Goal: Transaction & Acquisition: Purchase product/service

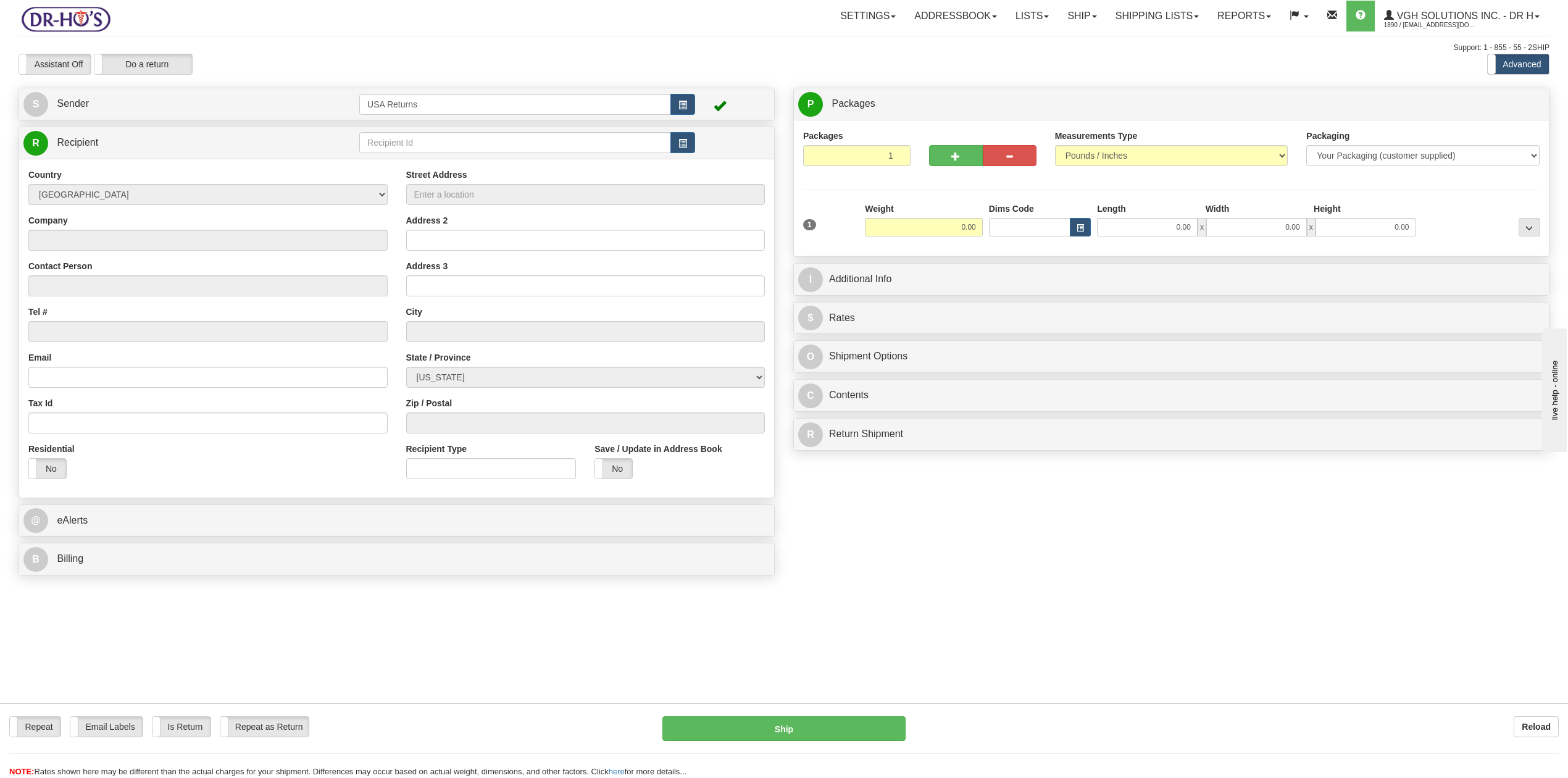
drag, startPoint x: 1160, startPoint y: 1, endPoint x: 487, endPoint y: 47, distance: 674.6
click at [485, 45] on div "Support: 1 - 855 - 55 - 2SHIP" at bounding box center [784, 48] width 1531 height 10
click at [680, 101] on span "button" at bounding box center [683, 106] width 9 height 8
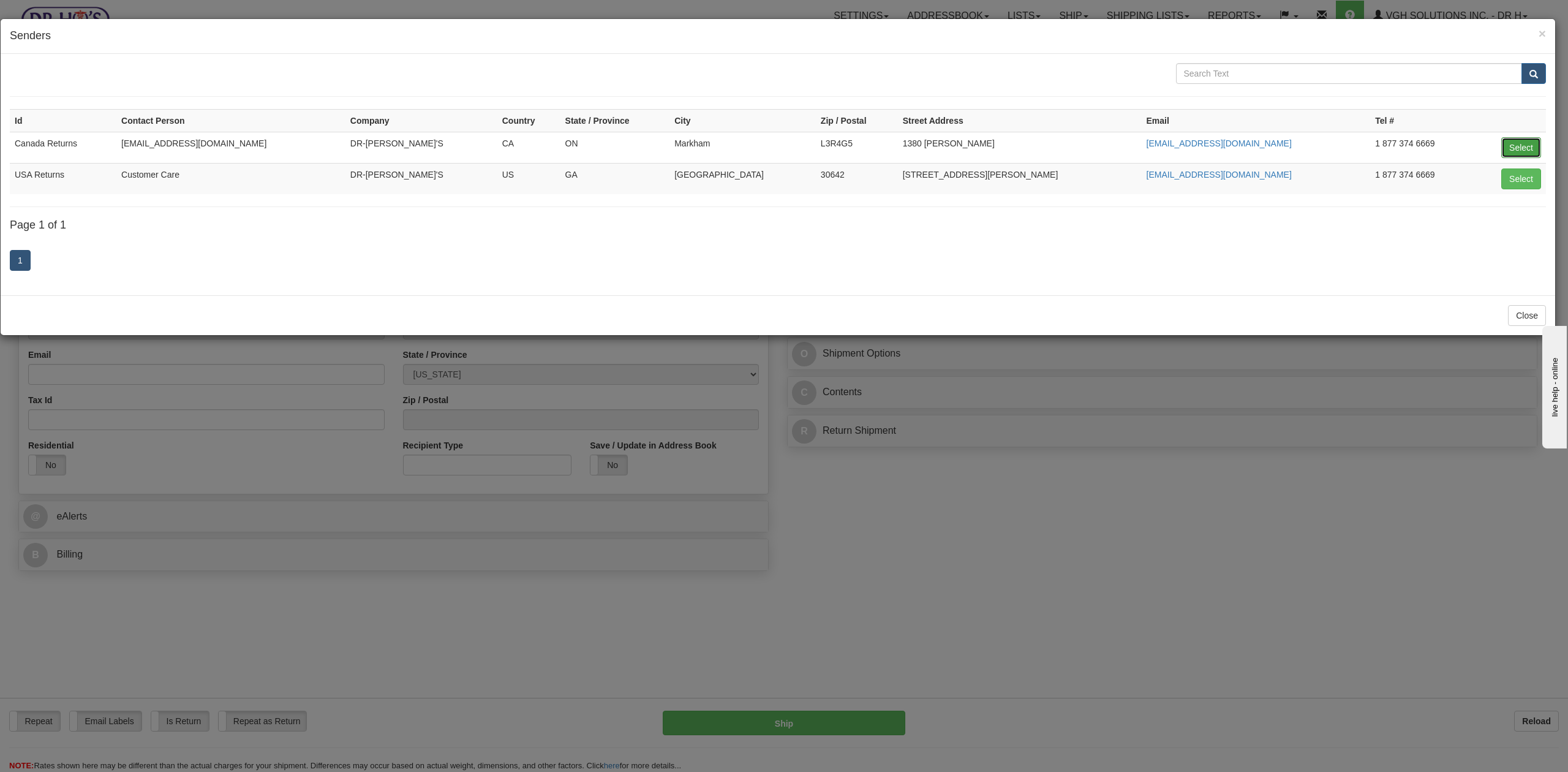
click at [1166, 142] on button "Select" at bounding box center [1521, 147] width 40 height 21
type input "Canada Returns"
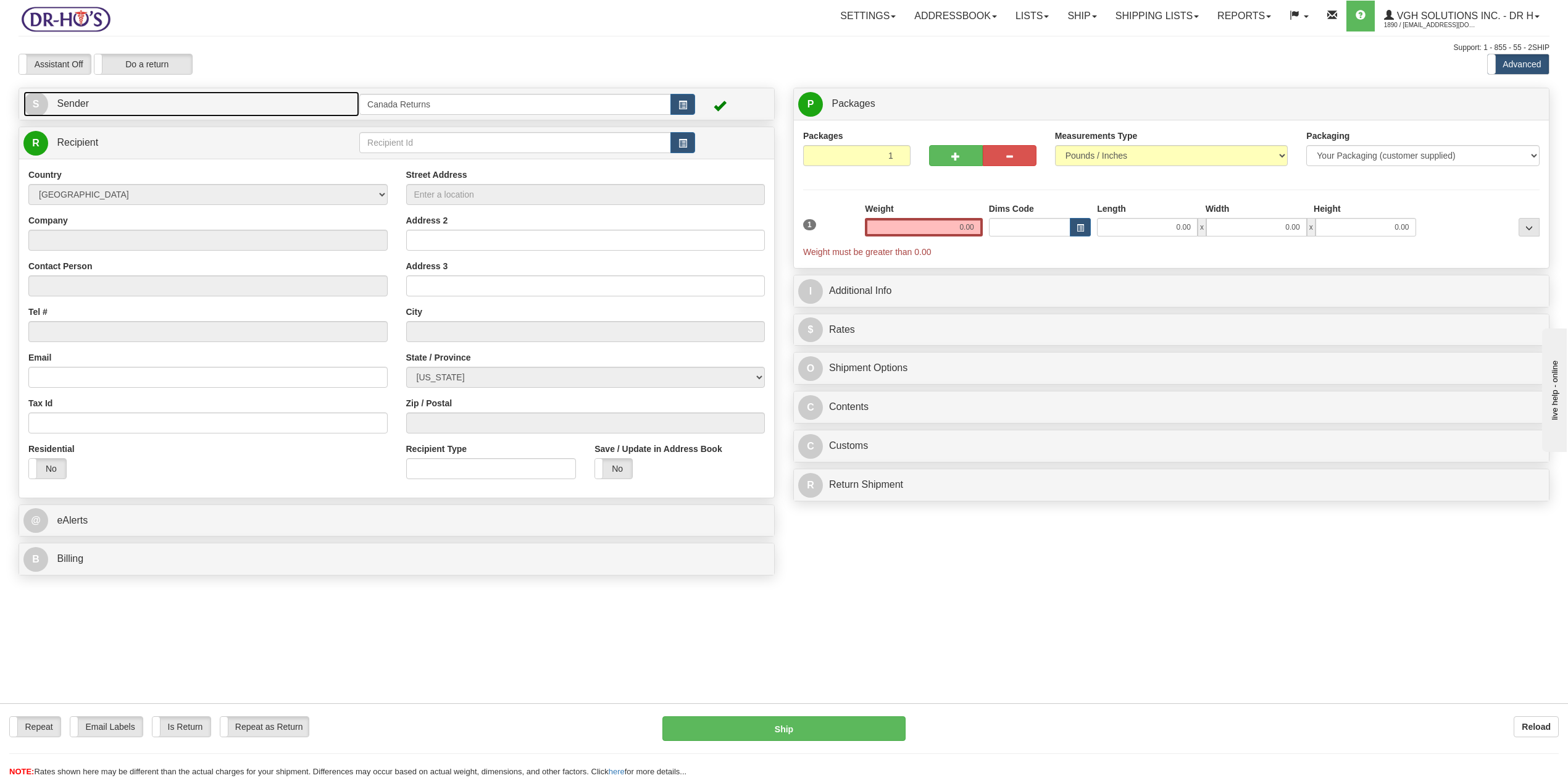
click at [138, 111] on link "S Sender" at bounding box center [191, 104] width 336 height 26
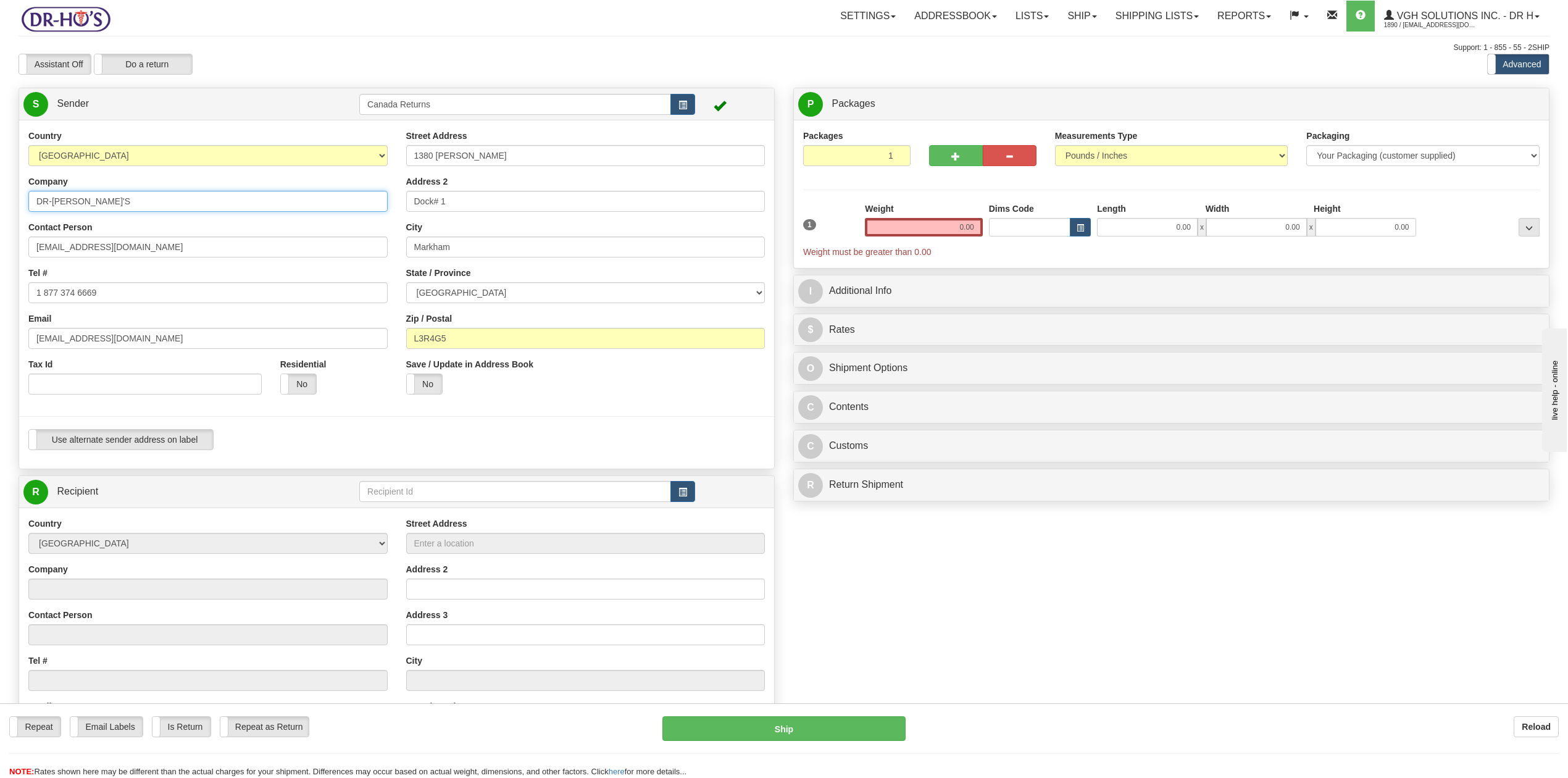
drag, startPoint x: 137, startPoint y: 206, endPoint x: 0, endPoint y: 213, distance: 137.2
click at [0, 213] on div "Toggle navigation Settings Shipping Preferences Fields Preferences New" at bounding box center [784, 503] width 1568 height 1005
drag, startPoint x: 131, startPoint y: 246, endPoint x: 0, endPoint y: 249, distance: 131.0
click at [0, 248] on div "Toggle navigation Settings Shipping Preferences Fields Preferences New" at bounding box center [784, 503] width 1568 height 1005
drag, startPoint x: 99, startPoint y: 289, endPoint x: 0, endPoint y: 289, distance: 99.0
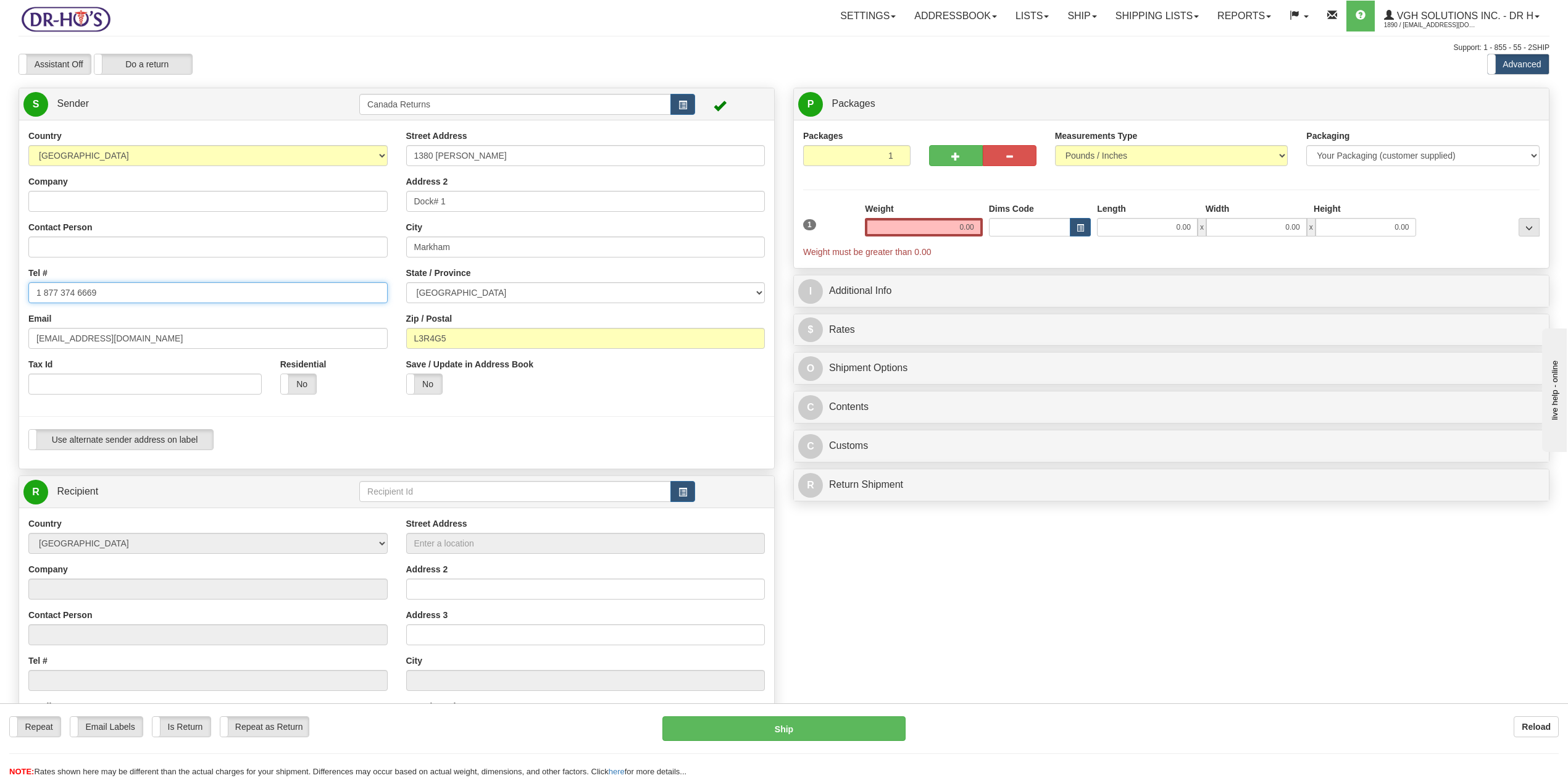
click at [0, 289] on div "Toggle navigation Settings Shipping Preferences Fields Preferences New" at bounding box center [784, 503] width 1568 height 1005
drag, startPoint x: 47, startPoint y: 337, endPoint x: 0, endPoint y: 338, distance: 47.0
click at [0, 338] on div "Toggle navigation Settings Shipping Preferences Fields Preferences New" at bounding box center [784, 503] width 1568 height 1005
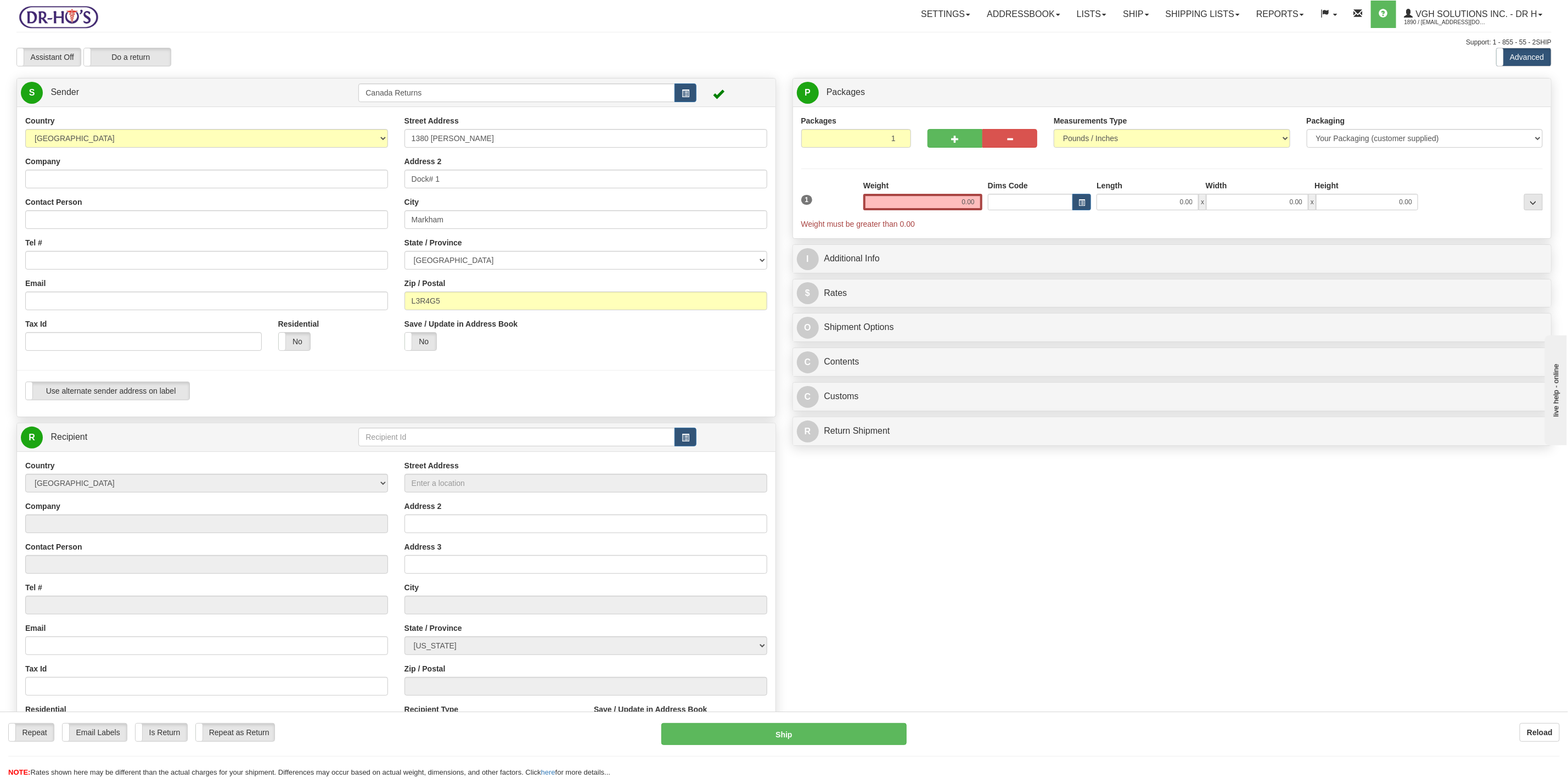
drag, startPoint x: 1402, startPoint y: 0, endPoint x: 914, endPoint y: 549, distance: 734.5
click at [914, 518] on div "Create a label for the return Create Pickup Without Label S" at bounding box center [784, 453] width 1552 height 750
drag, startPoint x: 74, startPoint y: 161, endPoint x: 71, endPoint y: 177, distance: 16.3
click at [73, 161] on div "Company" at bounding box center [206, 172] width 363 height 33
click at [71, 177] on input "Company" at bounding box center [206, 179] width 363 height 18
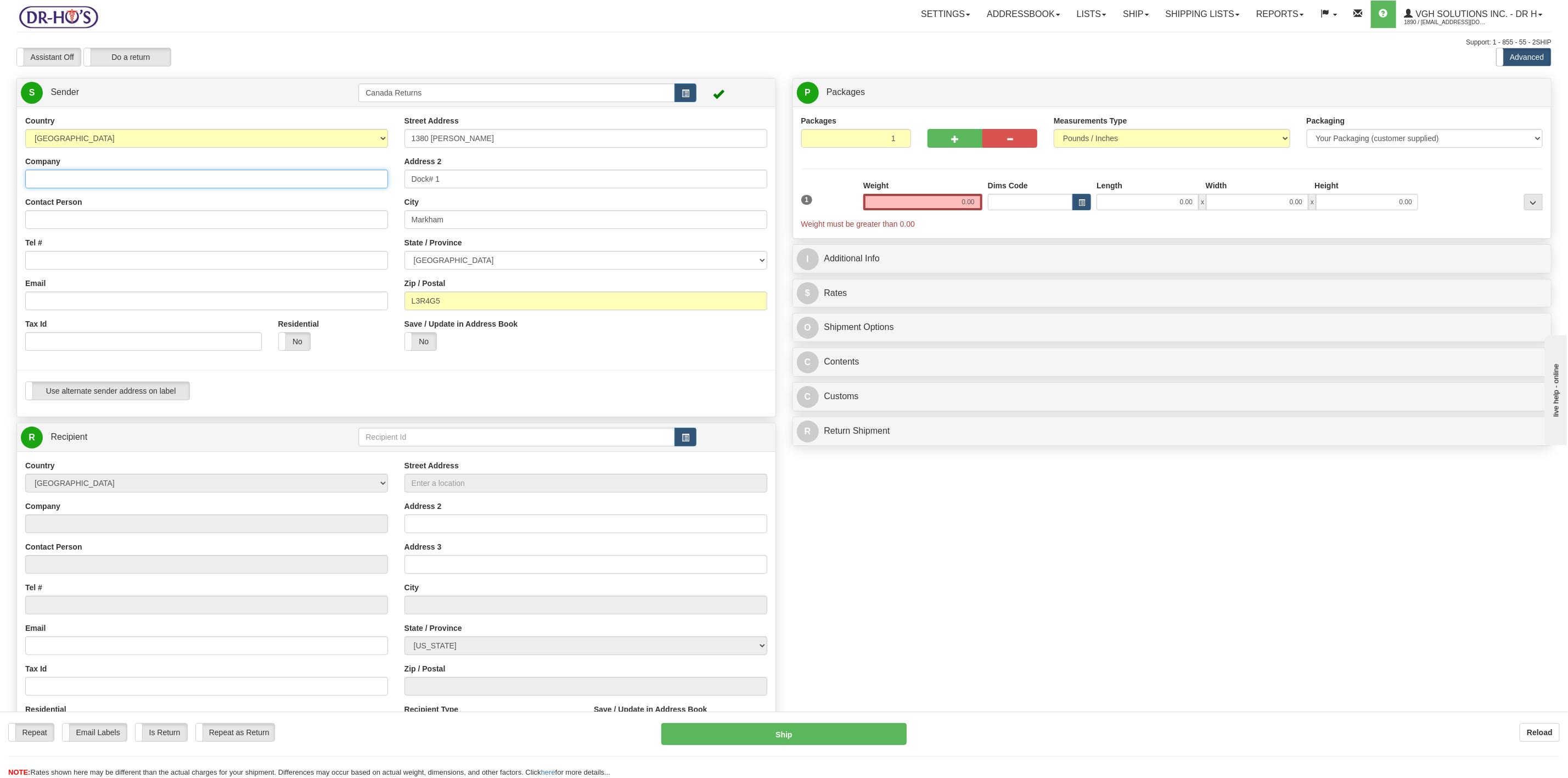
paste input "[PERSON_NAME]"
type input "[PERSON_NAME]"
click at [50, 213] on input "Contact Person" at bounding box center [206, 220] width 363 height 18
paste input "[PERSON_NAME]"
type input "[PERSON_NAME]"
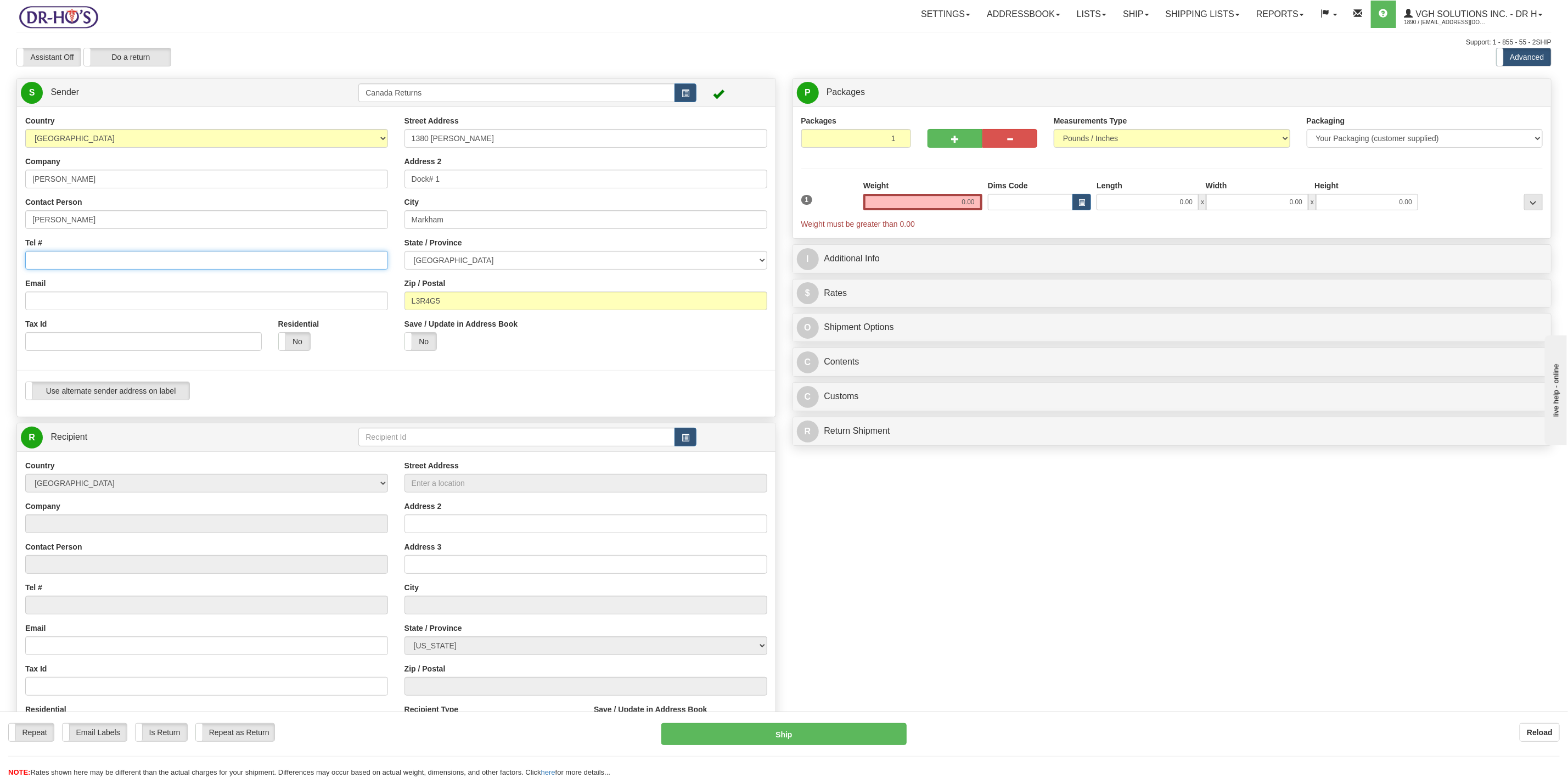
click at [56, 255] on input "Tel #" at bounding box center [206, 260] width 363 height 18
paste input "7808190314"
type input "7808190314"
click at [71, 301] on input "Email" at bounding box center [206, 301] width 363 height 18
paste input "[EMAIL_ADDRESS][DOMAIN_NAME]"
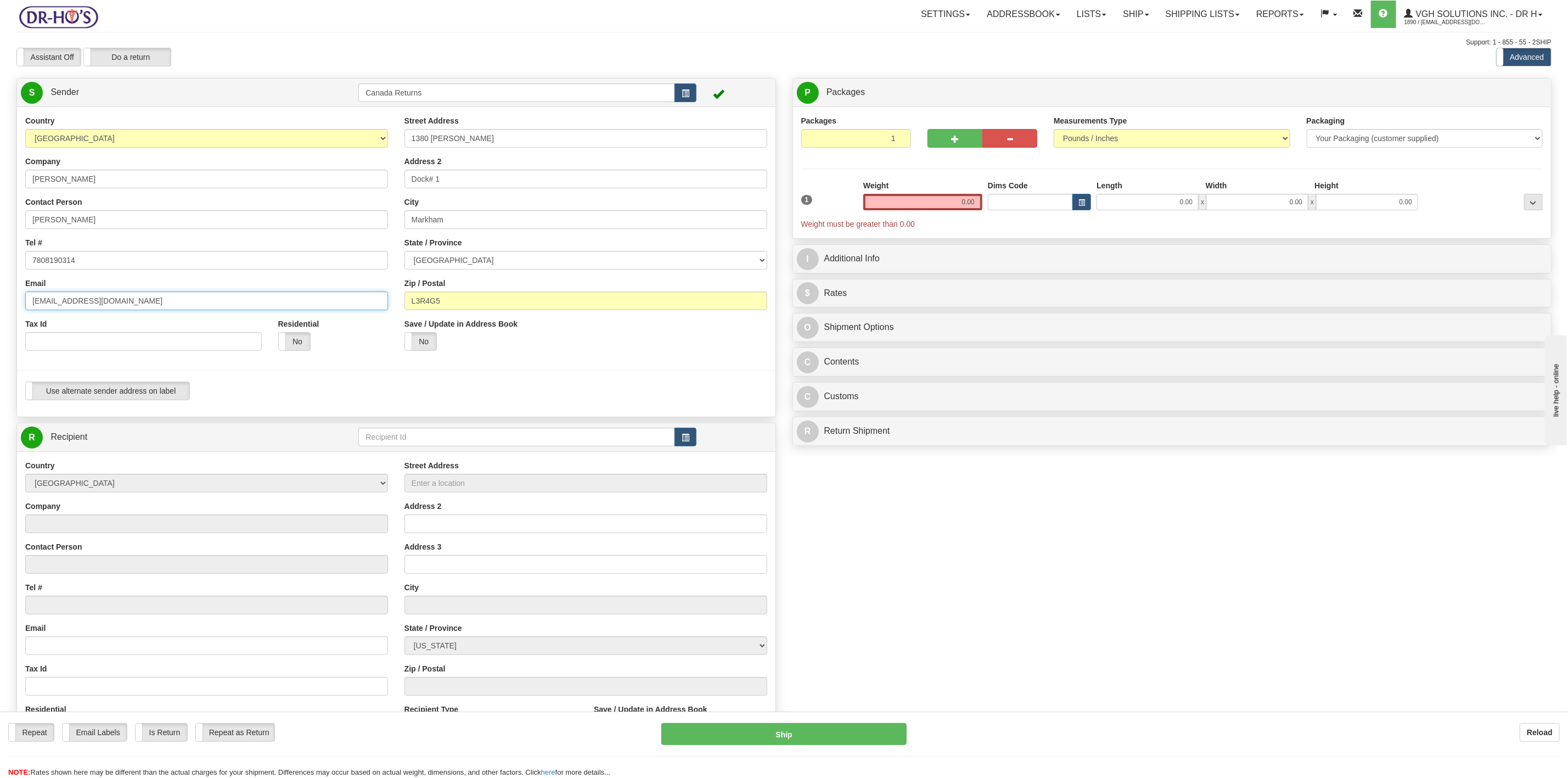
type input "[EMAIL_ADDRESS][DOMAIN_NAME]"
drag, startPoint x: 495, startPoint y: 138, endPoint x: 376, endPoint y: 144, distance: 119.2
click at [381, 144] on div "Country [GEOGRAPHIC_DATA] [GEOGRAPHIC_DATA] [GEOGRAPHIC_DATA] [GEOGRAPHIC_DATA]…" at bounding box center [396, 262] width 759 height 294
drag, startPoint x: 451, startPoint y: 179, endPoint x: 374, endPoint y: 180, distance: 77.0
click at [374, 180] on div "Country [GEOGRAPHIC_DATA] [GEOGRAPHIC_DATA] [GEOGRAPHIC_DATA] [GEOGRAPHIC_DATA]…" at bounding box center [396, 262] width 759 height 294
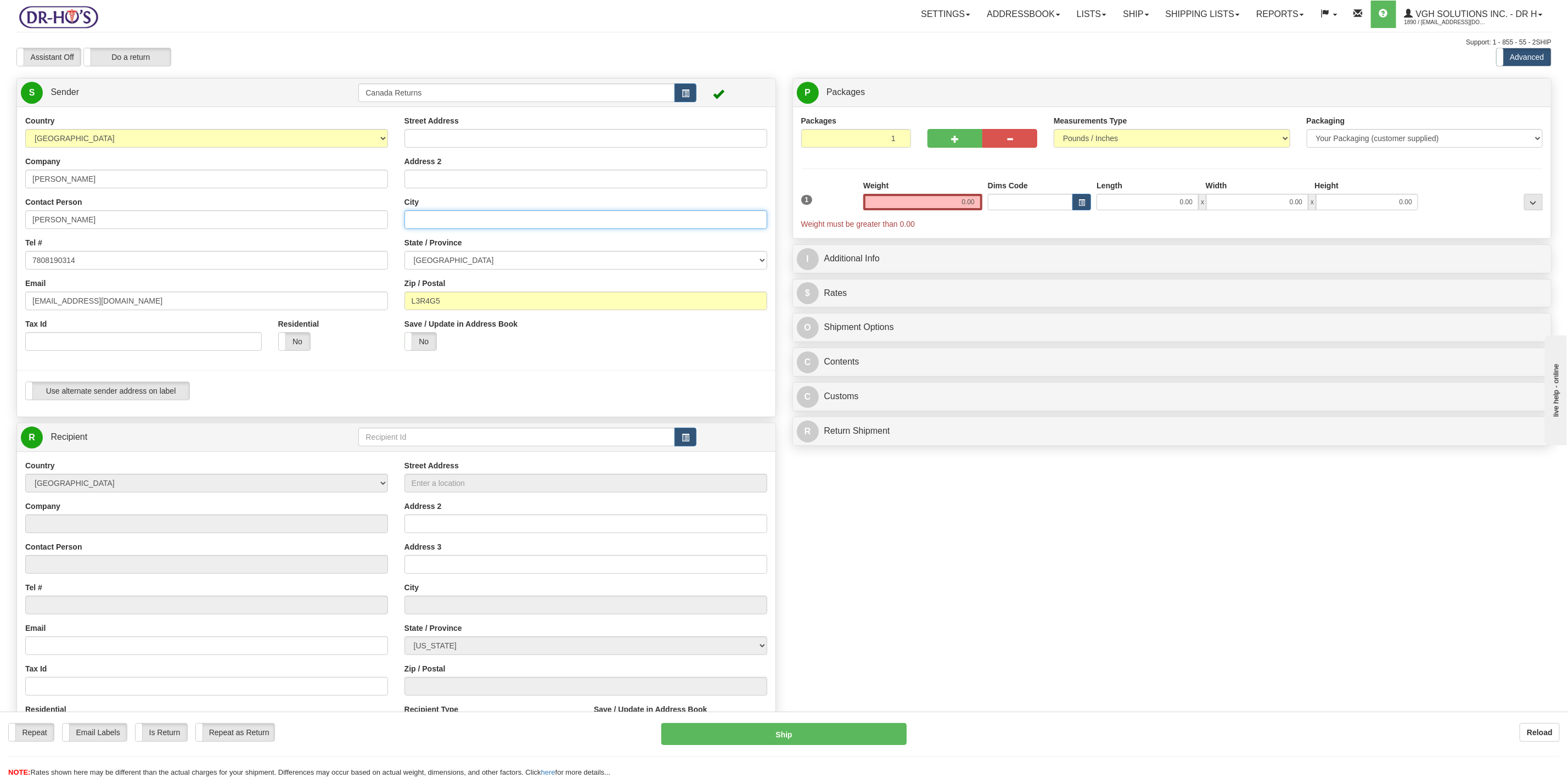
drag, startPoint x: 456, startPoint y: 223, endPoint x: 369, endPoint y: 231, distance: 87.4
click at [369, 231] on div "Country [GEOGRAPHIC_DATA] [GEOGRAPHIC_DATA] [GEOGRAPHIC_DATA] [GEOGRAPHIC_DATA]…" at bounding box center [396, 262] width 759 height 294
type input "L"
drag, startPoint x: 411, startPoint y: 299, endPoint x: 356, endPoint y: 292, distance: 55.4
click at [366, 297] on div "Country [GEOGRAPHIC_DATA] [GEOGRAPHIC_DATA] [GEOGRAPHIC_DATA] [GEOGRAPHIC_DATA]…" at bounding box center [396, 262] width 759 height 294
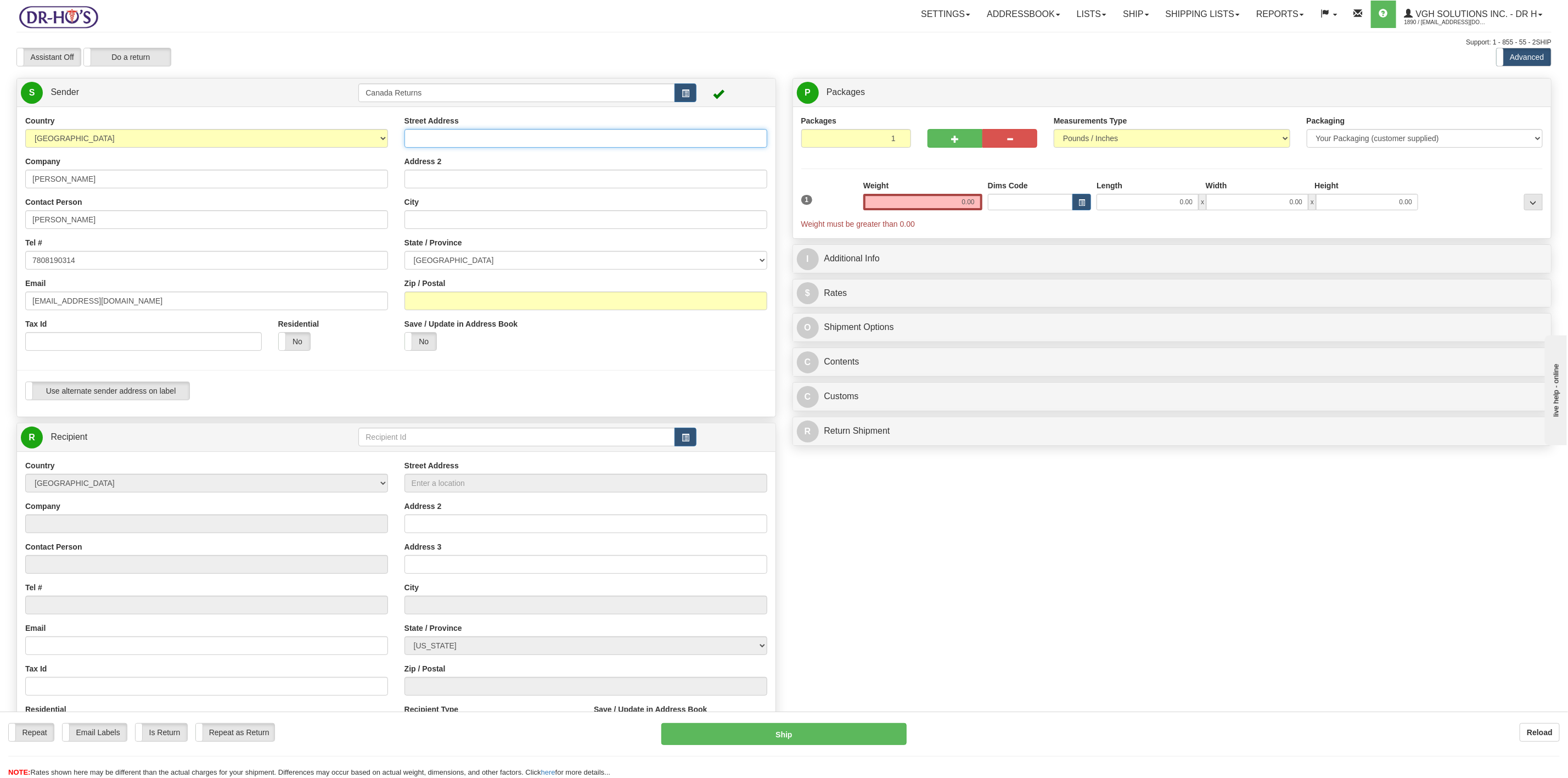
drag, startPoint x: 435, startPoint y: 141, endPoint x: 508, endPoint y: 126, distance: 74.5
click at [436, 141] on input "Street Address" at bounding box center [585, 138] width 363 height 18
paste input "[STREET_ADDRESS]"
type input "[STREET_ADDRESS]"
drag, startPoint x: 414, startPoint y: 219, endPoint x: 419, endPoint y: 215, distance: 6.4
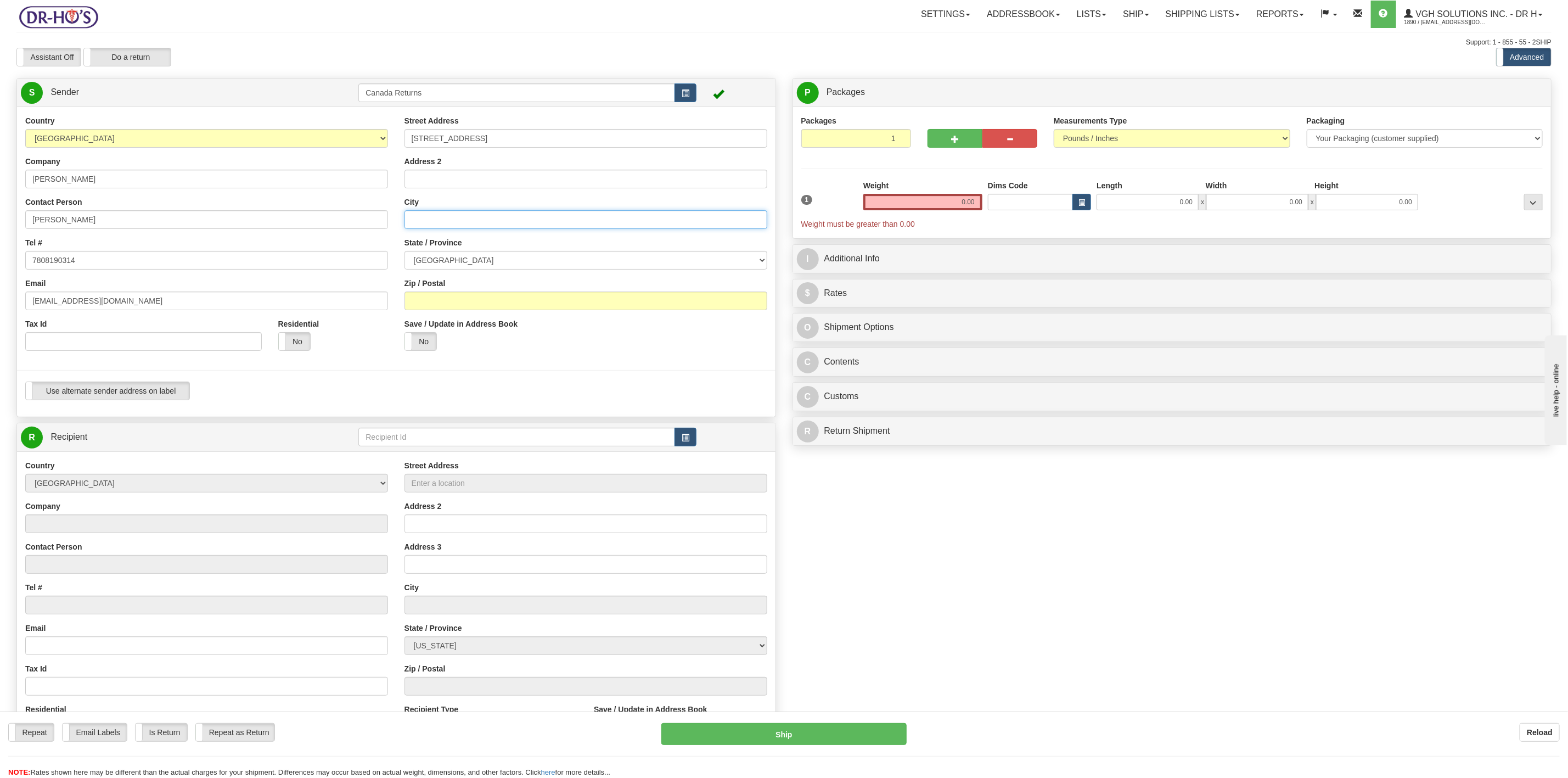
click at [419, 216] on input "City" at bounding box center [585, 220] width 363 height 18
paste input "[GEOGRAPHIC_DATA]"
type input "[GEOGRAPHIC_DATA]"
click at [452, 261] on select "[GEOGRAPHIC_DATA] [GEOGRAPHIC_DATA] [GEOGRAPHIC_DATA] [GEOGRAPHIC_DATA] [GEOGRA…" at bounding box center [585, 260] width 363 height 18
select select "AB"
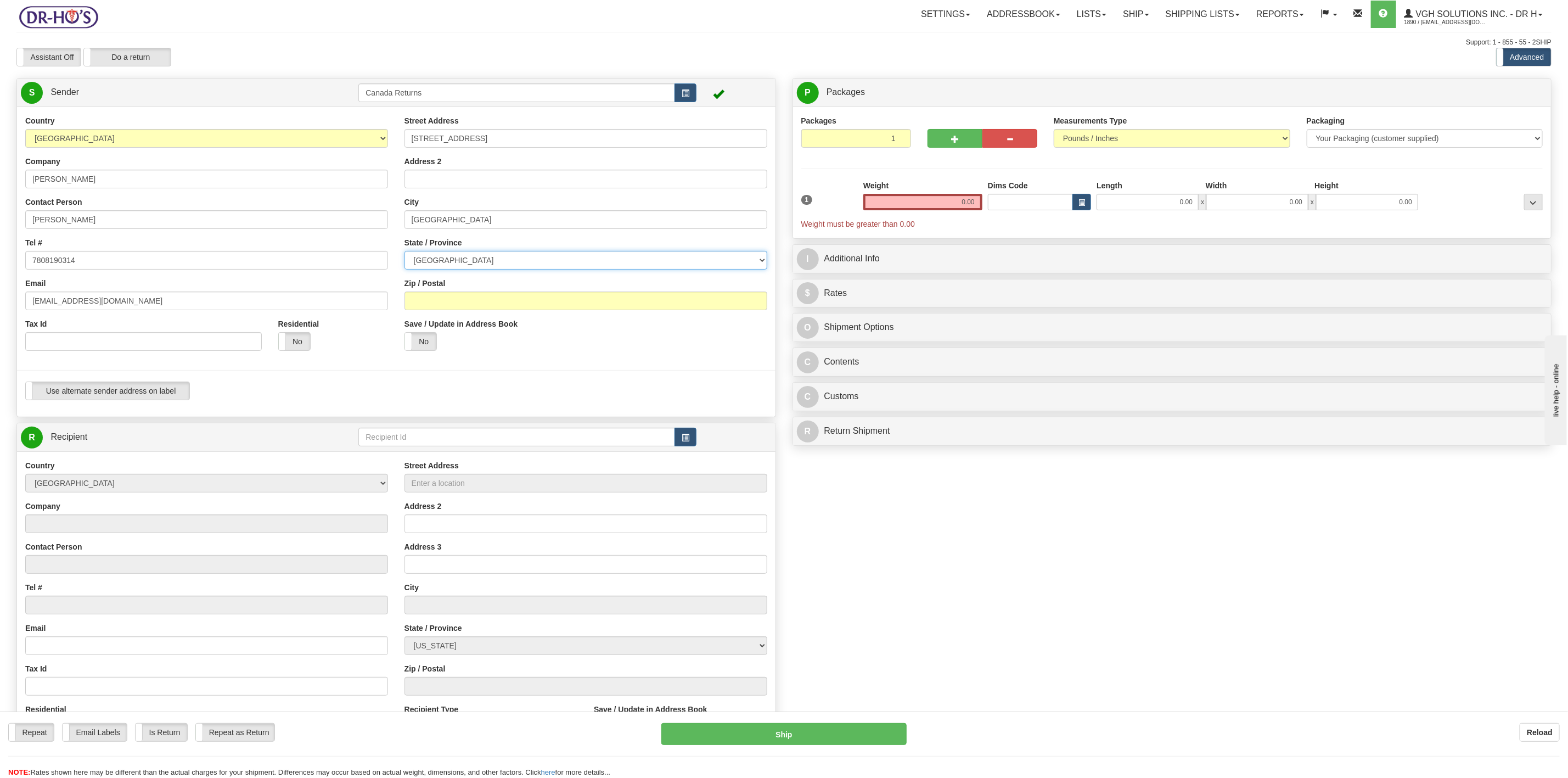
click at [404, 252] on select "[GEOGRAPHIC_DATA] [GEOGRAPHIC_DATA] [GEOGRAPHIC_DATA] [GEOGRAPHIC_DATA] [GEOGRA…" at bounding box center [585, 260] width 363 height 18
click at [443, 303] on input "Zip / Postal" at bounding box center [585, 301] width 363 height 18
paste input "T6V 0E1"
type input "T6V 0E1"
click at [685, 442] on span "button" at bounding box center [686, 438] width 8 height 7
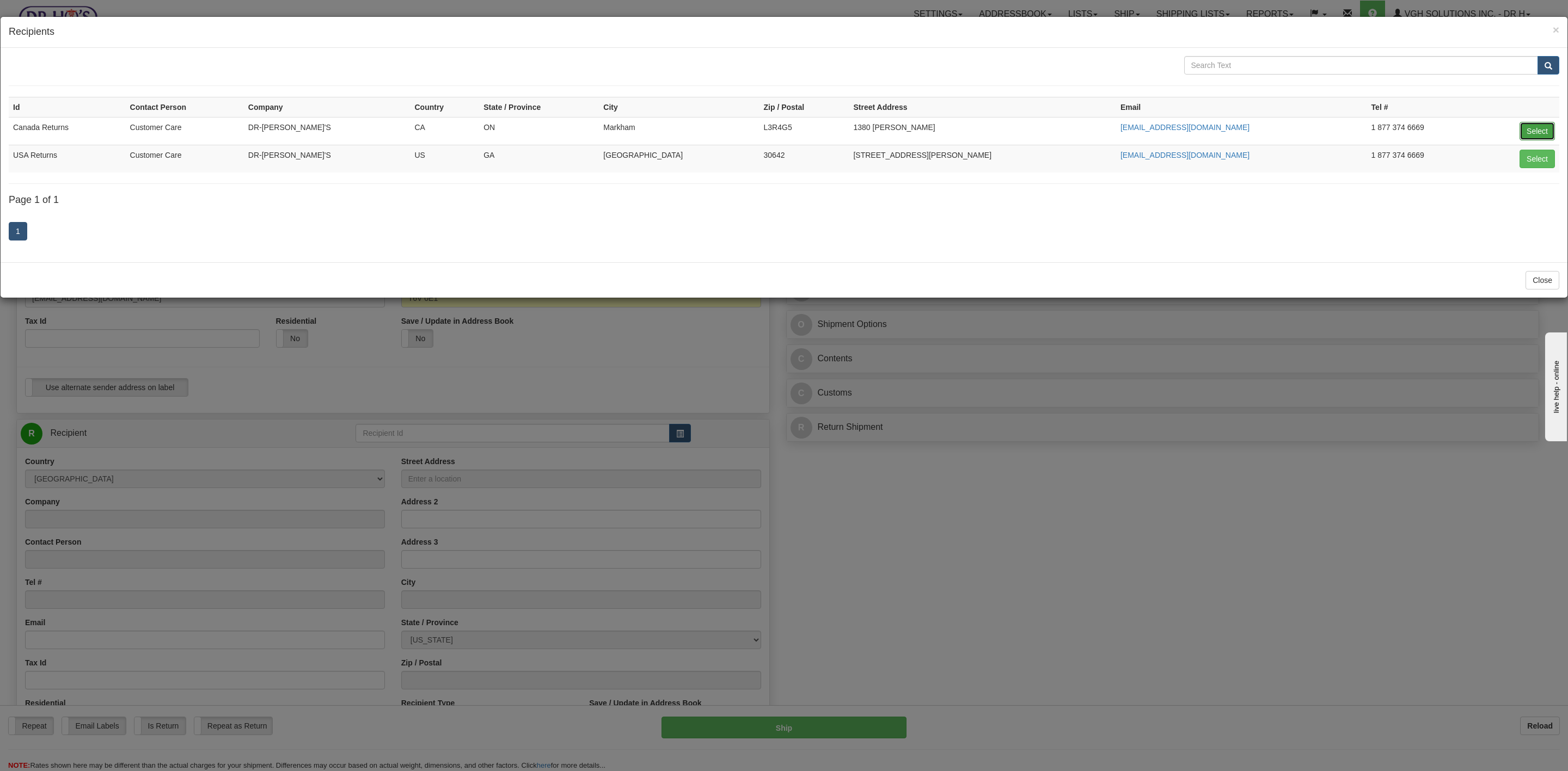
click at [1037, 131] on button "Select" at bounding box center [1537, 131] width 35 height 18
type input "Canada Returns"
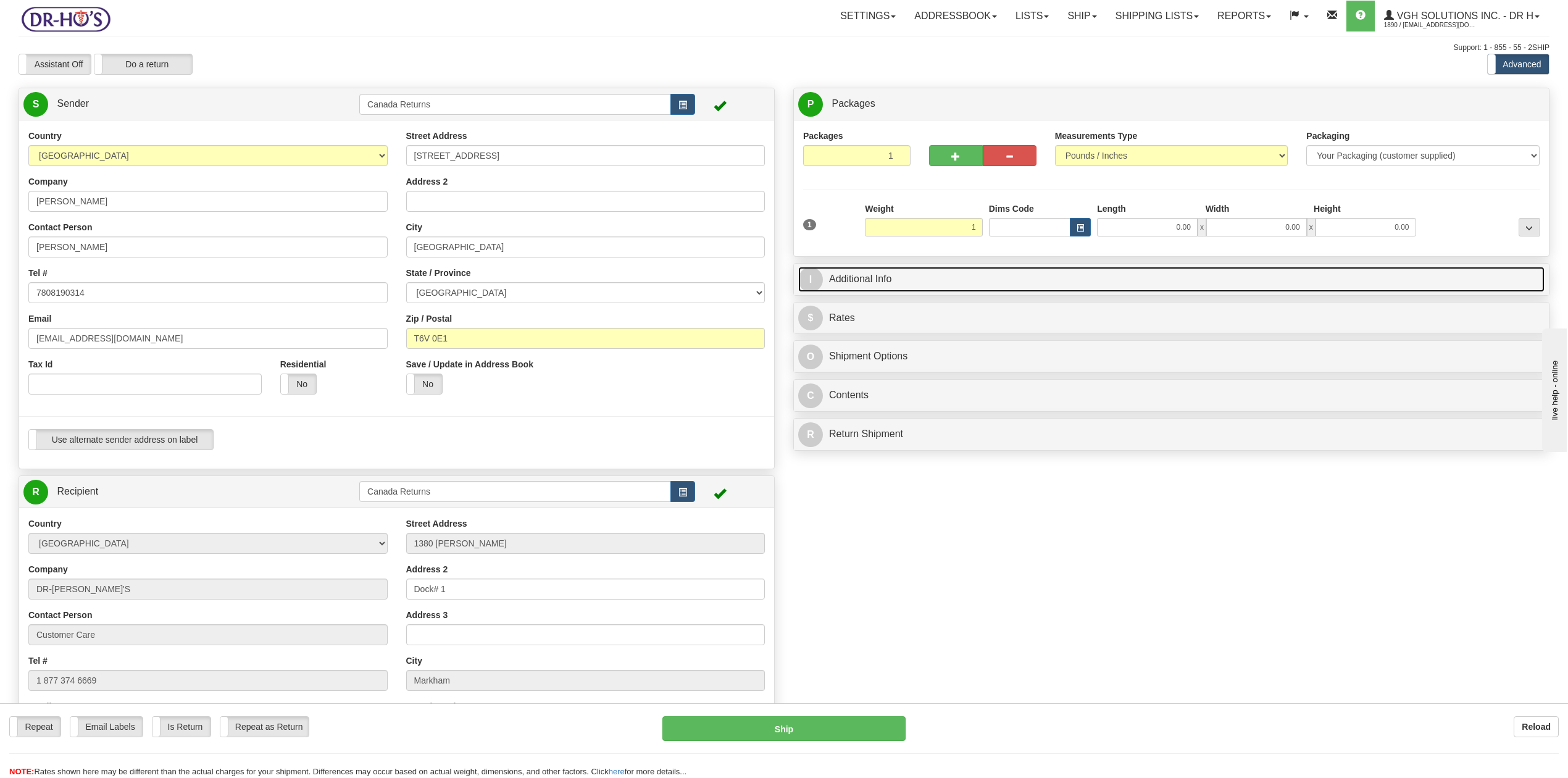
type input "1.00"
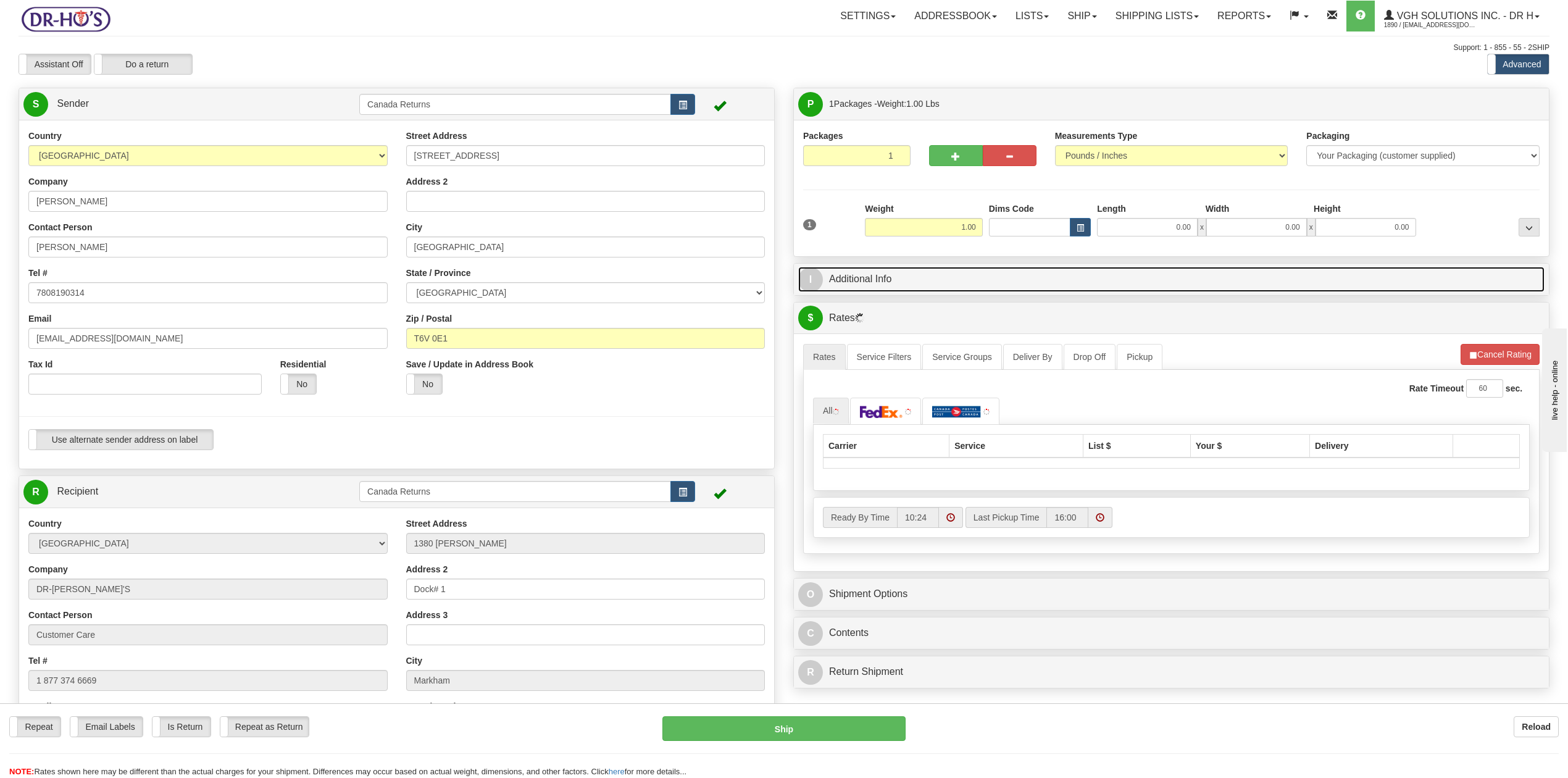
click at [879, 274] on link "I Additional Info" at bounding box center [1171, 279] width 746 height 26
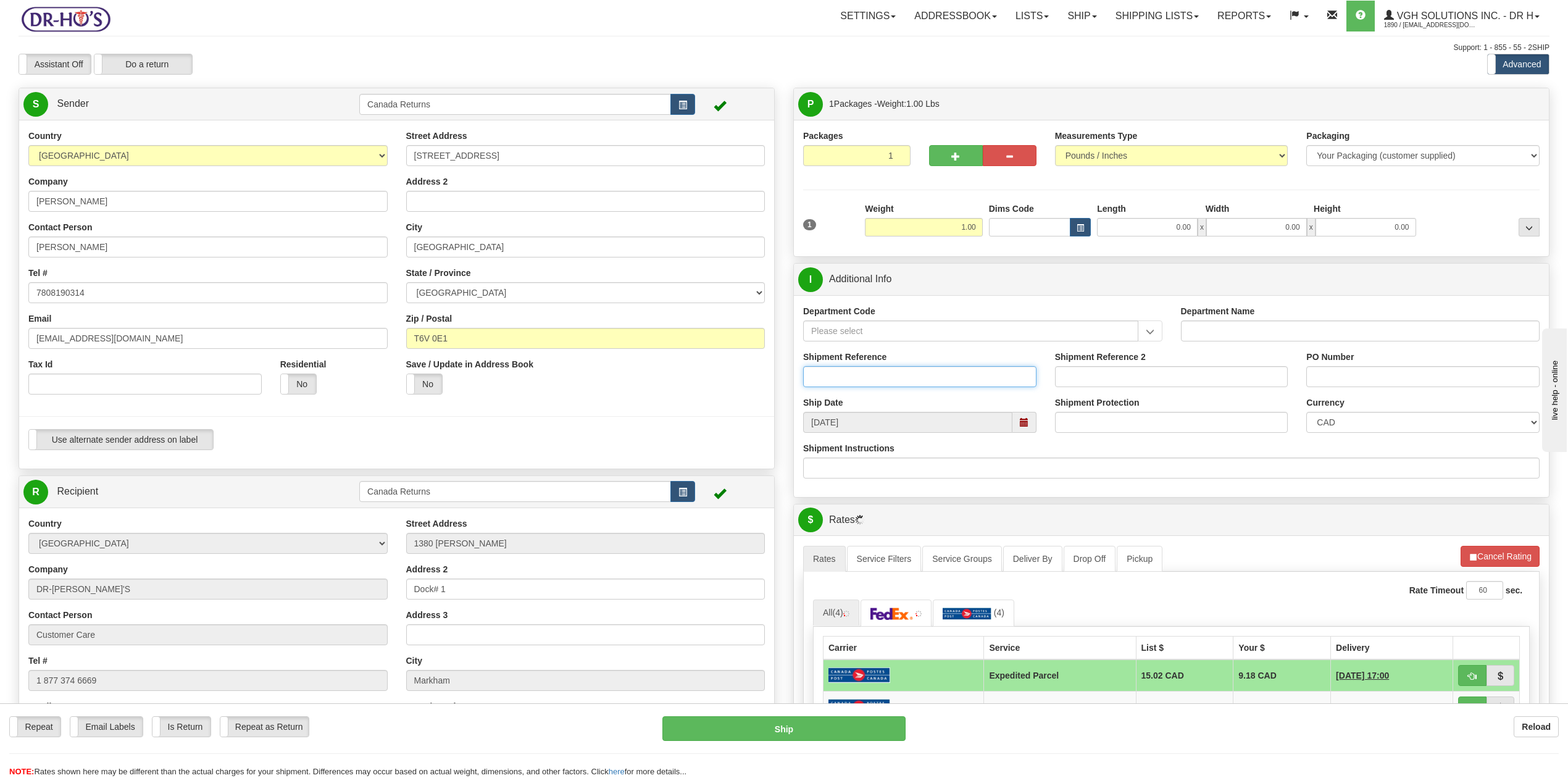
click at [975, 379] on input "Shipment Reference" at bounding box center [920, 376] width 233 height 21
click at [1023, 426] on span at bounding box center [1024, 422] width 9 height 9
type input "123456"
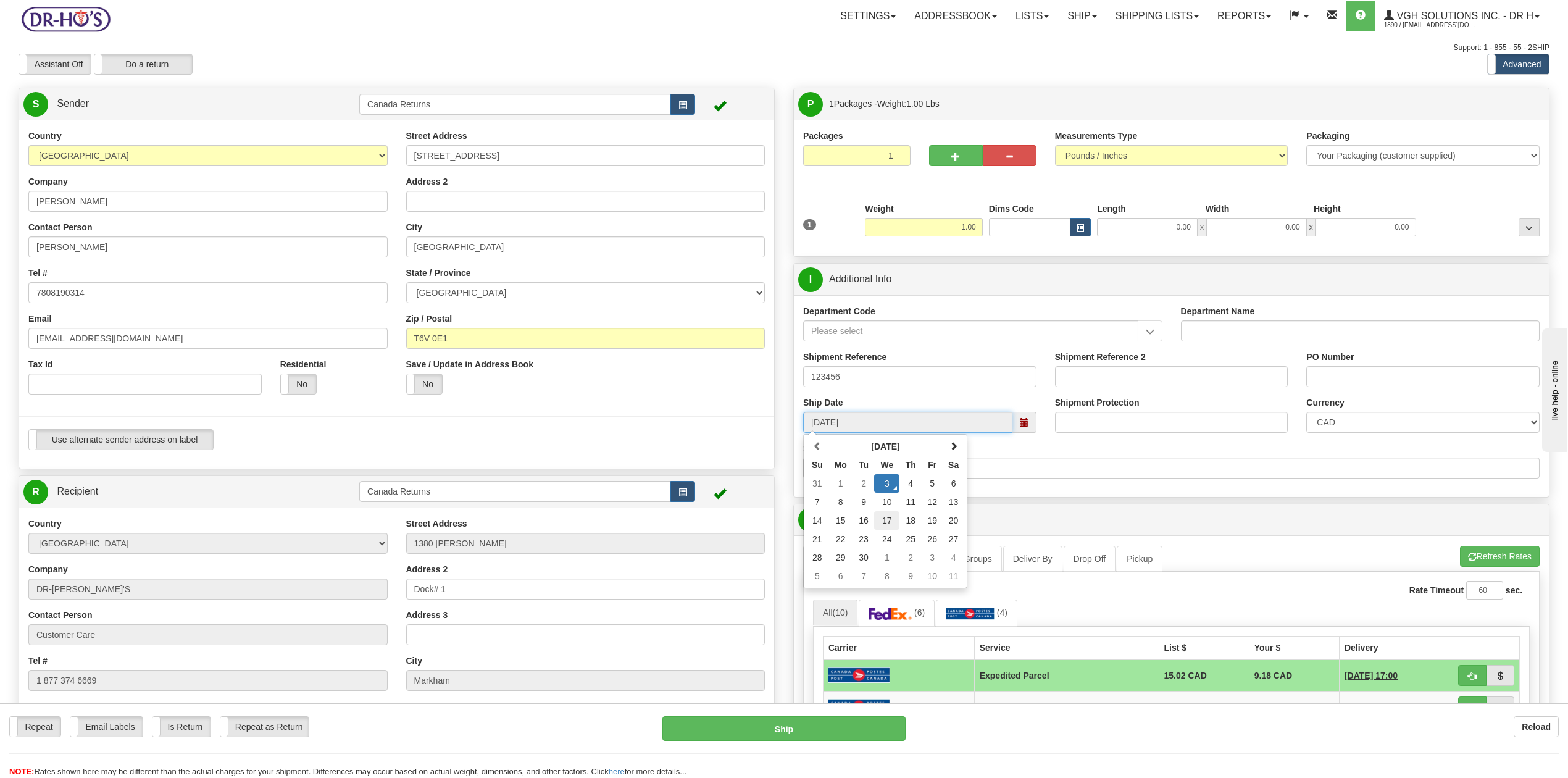
click at [889, 520] on td "17" at bounding box center [887, 521] width 26 height 19
type input "[DATE]"
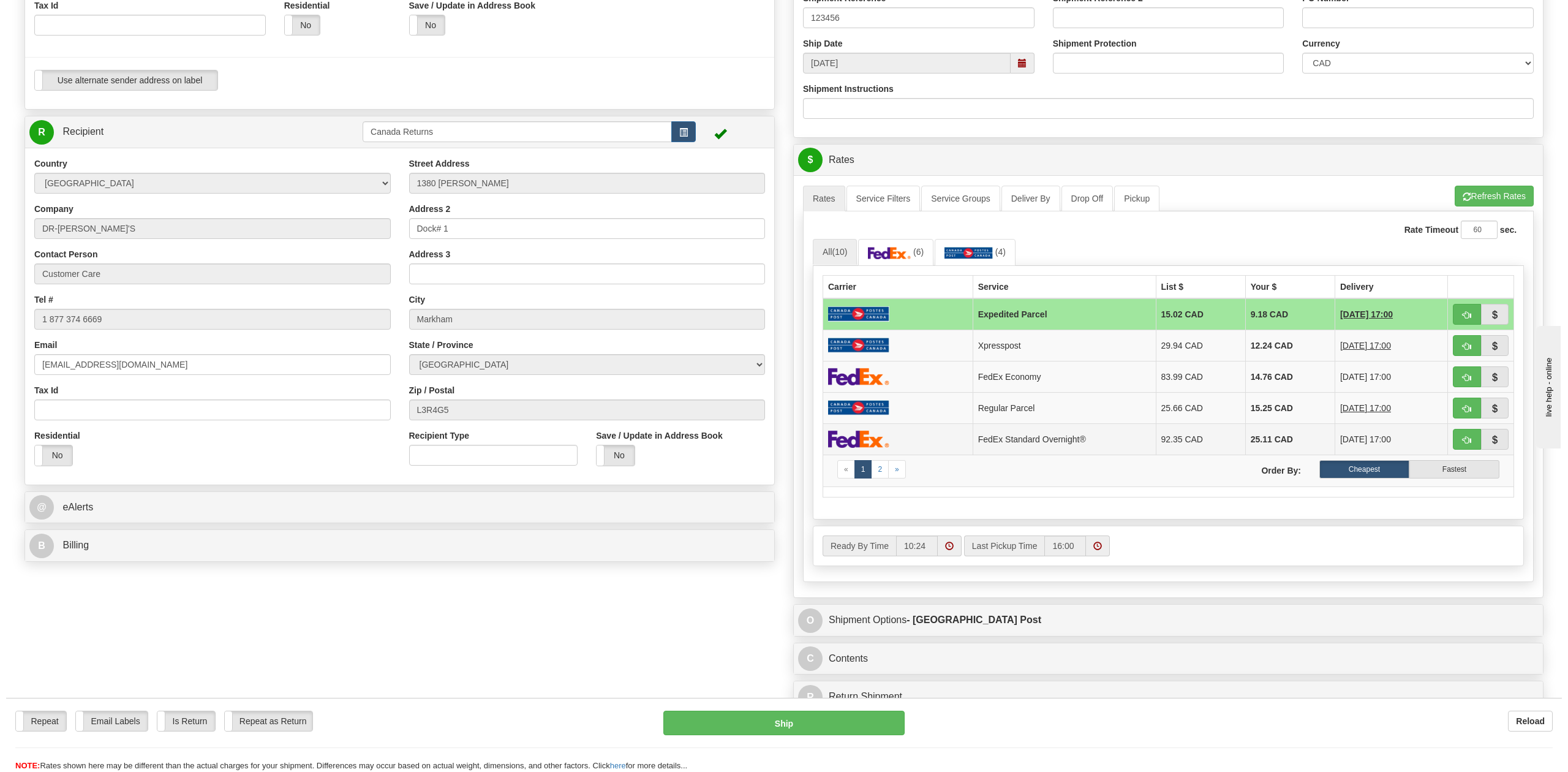
scroll to position [408, 0]
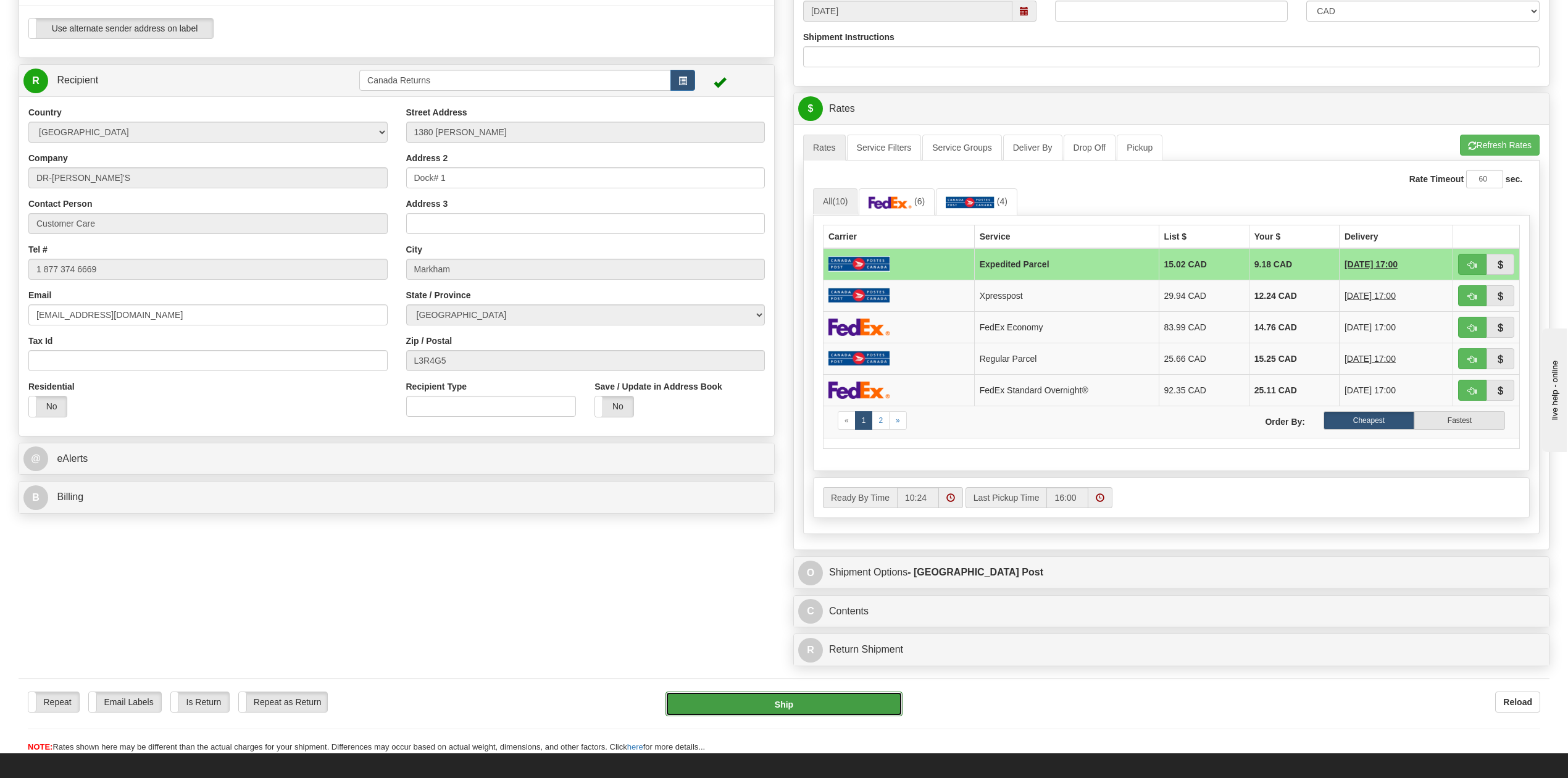
click at [845, 583] on button "Ship" at bounding box center [783, 704] width 237 height 25
type input "DOM.EP"
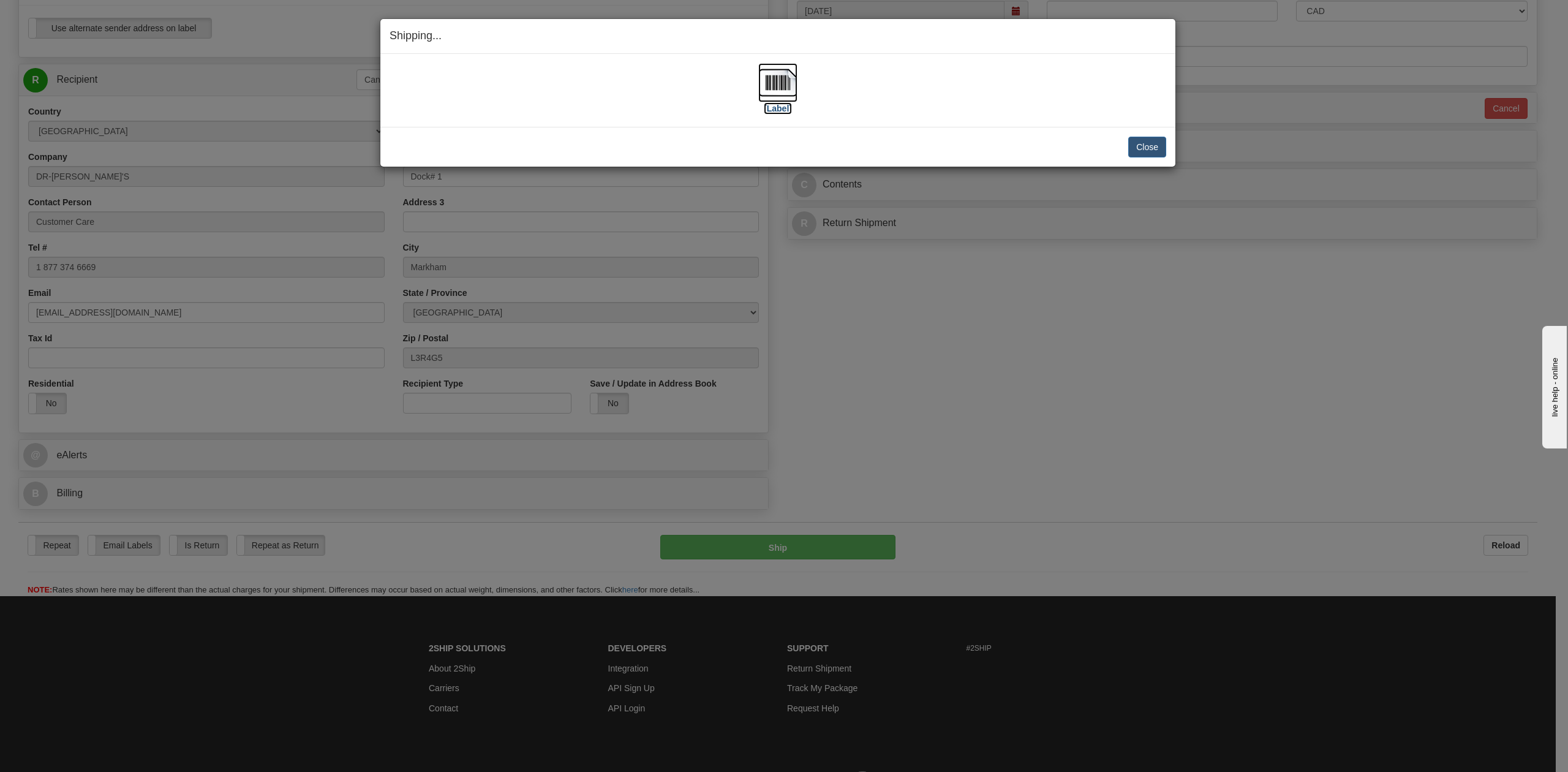
click at [775, 113] on label "[Label]" at bounding box center [777, 108] width 28 height 12
